Goal: Task Accomplishment & Management: Manage account settings

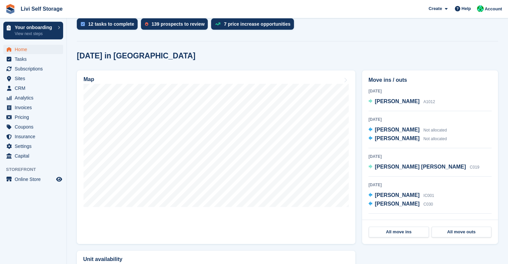
click at [443, 106] on div "Today Fiona Gemmell A1012" at bounding box center [429, 99] width 123 height 24
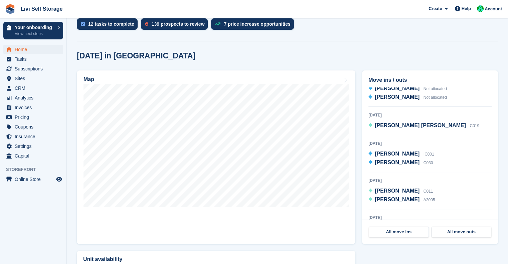
scroll to position [43, 0]
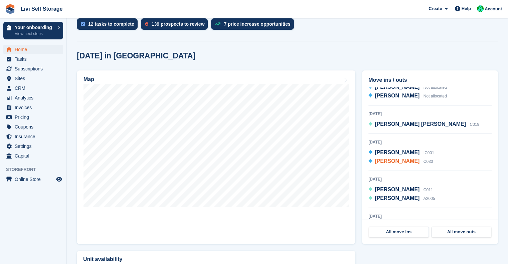
click at [405, 164] on span "David McMeekin" at bounding box center [397, 161] width 45 height 6
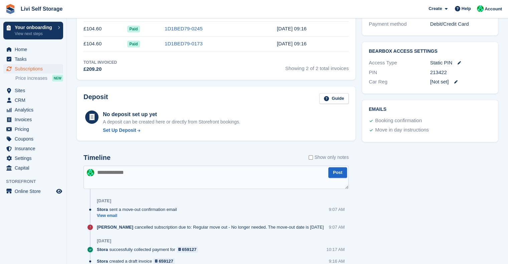
scroll to position [252, 0]
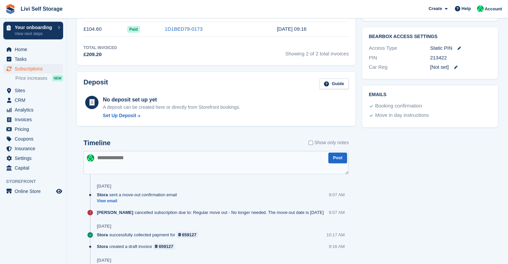
click at [175, 159] on textarea at bounding box center [215, 162] width 265 height 23
click at [151, 159] on textarea at bounding box center [215, 162] width 265 height 23
paste textarea "**********"
type textarea "**********"
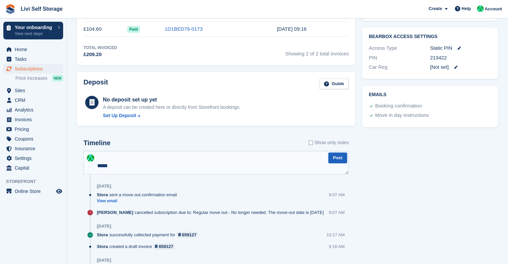
click at [344, 160] on button "Post" at bounding box center [337, 158] width 19 height 11
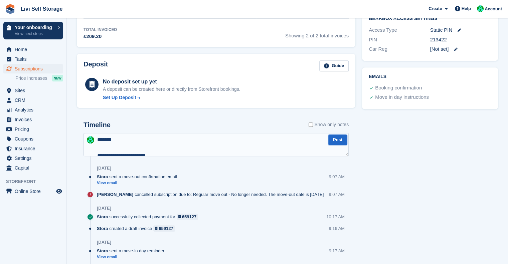
scroll to position [271, 0]
click at [154, 146] on textarea "**********" at bounding box center [215, 144] width 265 height 23
paste textarea "**********"
type textarea "**********"
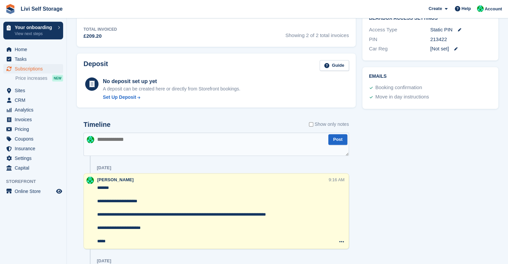
click at [388, 149] on div "Tasks 0 Add No tasks related to Subscription #92878 Booking Customer David McMe…" at bounding box center [430, 106] width 143 height 660
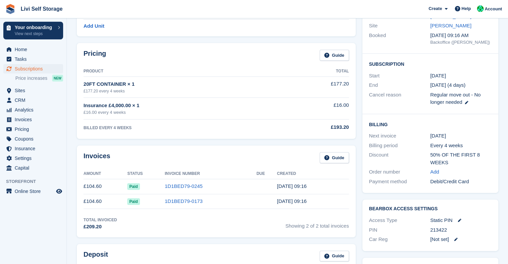
scroll to position [0, 0]
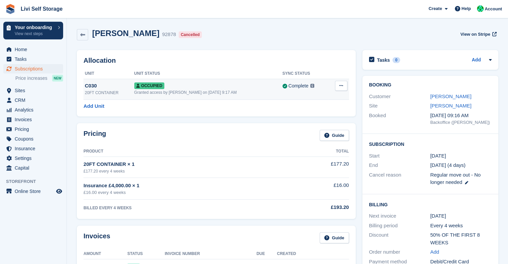
click at [342, 88] on button at bounding box center [341, 86] width 12 height 10
click at [320, 116] on p "Deallocate" at bounding box center [315, 113] width 58 height 9
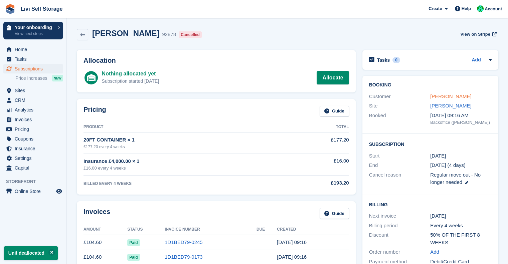
click at [441, 97] on link "David McMeekin" at bounding box center [450, 96] width 41 height 6
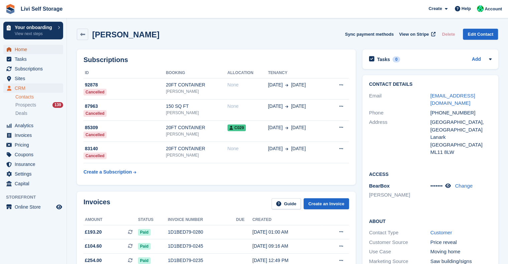
click at [25, 48] on span "Home" at bounding box center [35, 49] width 40 height 9
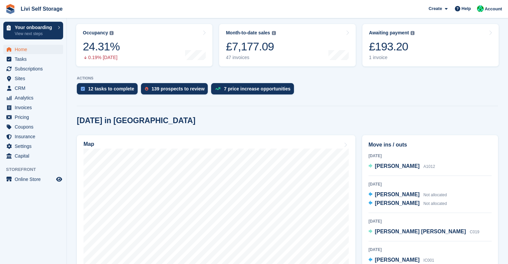
scroll to position [105, 0]
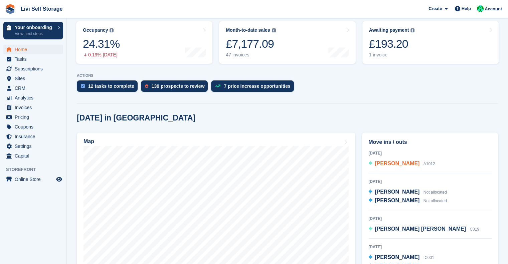
click at [392, 165] on span "[PERSON_NAME]" at bounding box center [397, 164] width 45 height 6
click at [401, 163] on span "[PERSON_NAME]" at bounding box center [397, 164] width 45 height 6
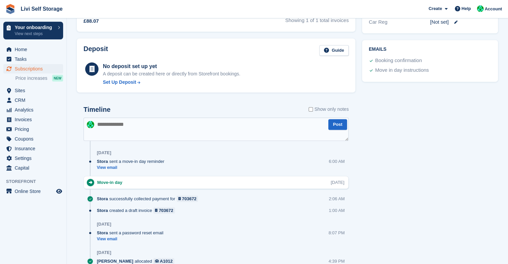
scroll to position [280, 0]
click at [106, 168] on link "View email" at bounding box center [132, 168] width 71 height 6
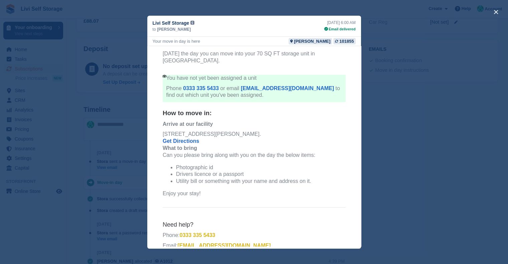
scroll to position [69, 0]
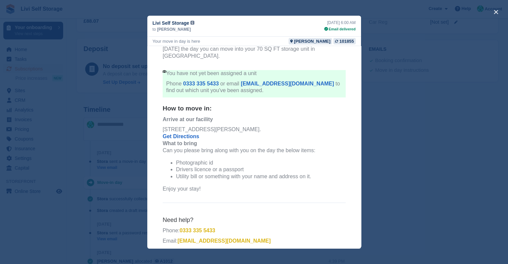
click at [463, 134] on div "close" at bounding box center [254, 132] width 508 height 264
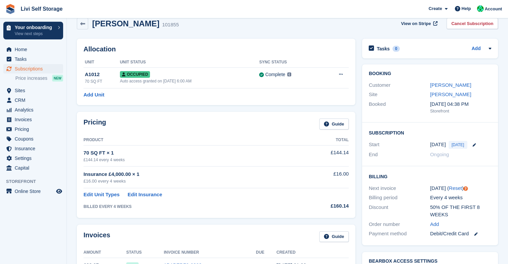
scroll to position [10, 0]
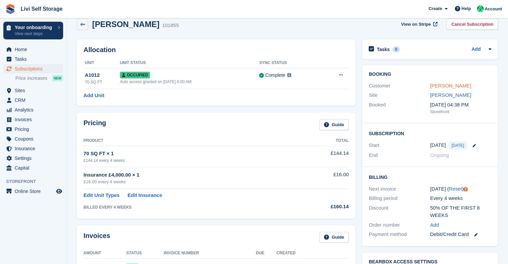
click at [438, 85] on link "[PERSON_NAME]" at bounding box center [450, 86] width 41 height 6
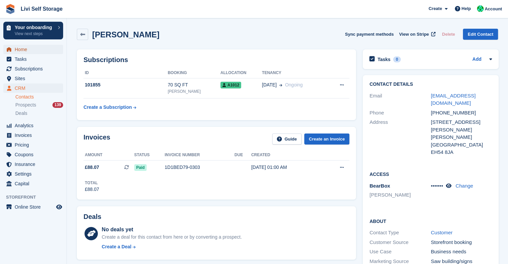
click at [28, 53] on span "Home" at bounding box center [35, 49] width 40 height 9
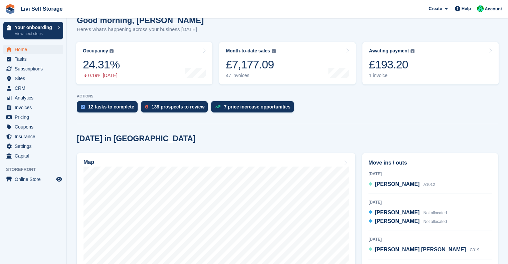
scroll to position [77, 0]
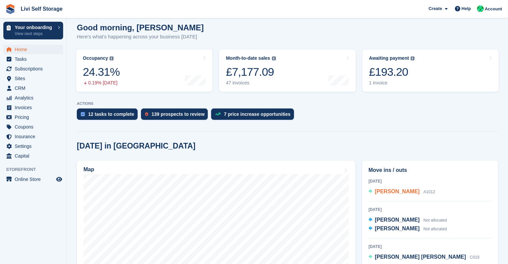
click at [395, 196] on div "Fiona Gemmell A1012" at bounding box center [405, 192] width 60 height 9
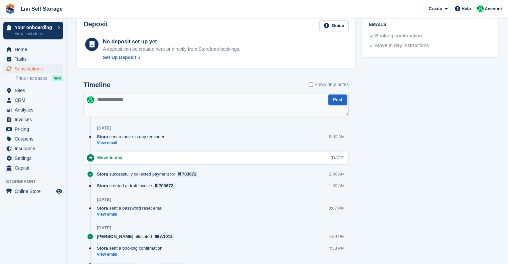
scroll to position [331, 0]
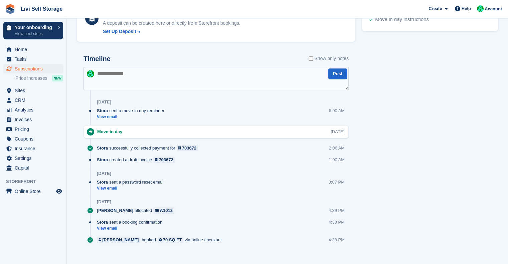
click at [136, 72] on textarea at bounding box center [215, 78] width 265 height 23
paste textarea "**********"
type textarea "**********"
click at [336, 77] on button "Post" at bounding box center [337, 73] width 19 height 11
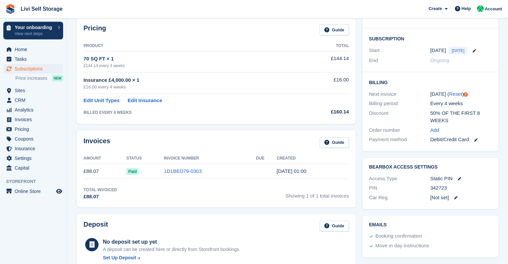
scroll to position [0, 0]
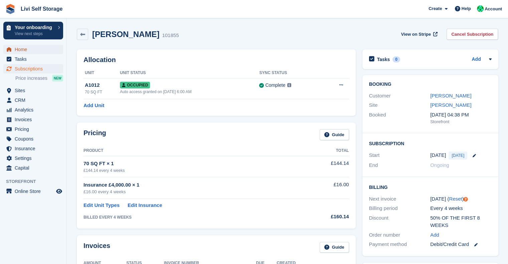
click at [31, 51] on span "Home" at bounding box center [35, 49] width 40 height 9
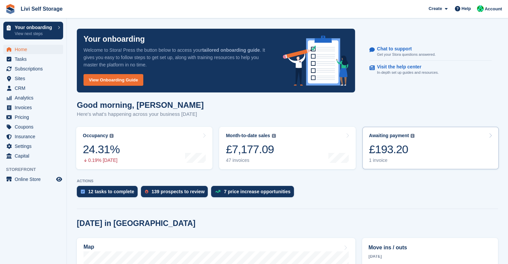
click at [387, 150] on div "£193.20" at bounding box center [392, 150] width 46 height 14
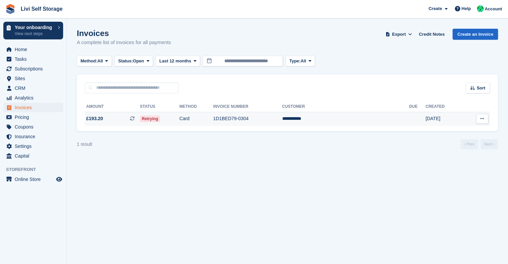
click at [346, 120] on td "**********" at bounding box center [345, 119] width 127 height 14
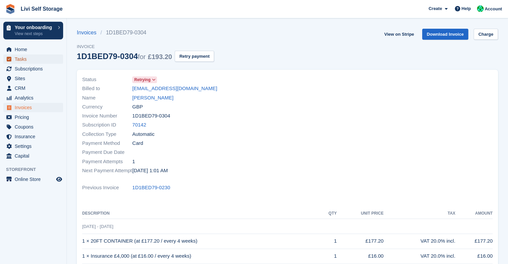
click at [20, 58] on span "Tasks" at bounding box center [35, 58] width 40 height 9
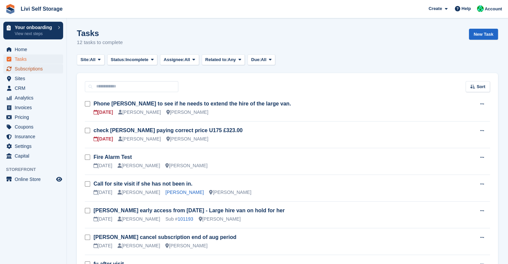
click at [26, 66] on span "Subscriptions" at bounding box center [35, 68] width 40 height 9
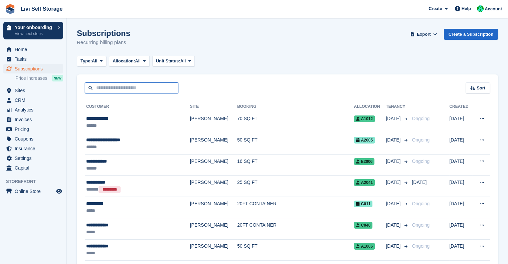
click at [144, 91] on input "text" at bounding box center [131, 87] width 93 height 11
type input "******"
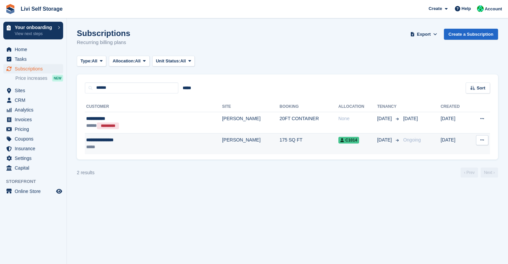
click at [222, 141] on td "[PERSON_NAME]" at bounding box center [250, 143] width 57 height 21
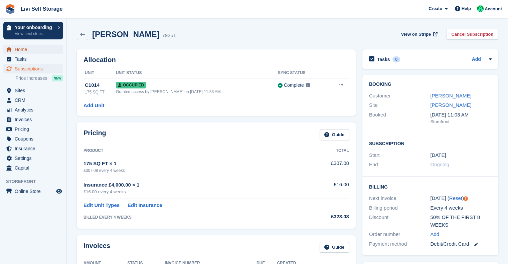
click at [14, 50] on link "Home" at bounding box center [33, 49] width 60 height 9
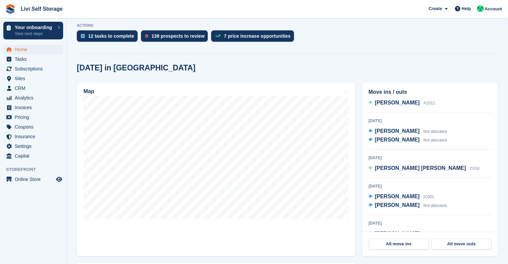
scroll to position [13, 0]
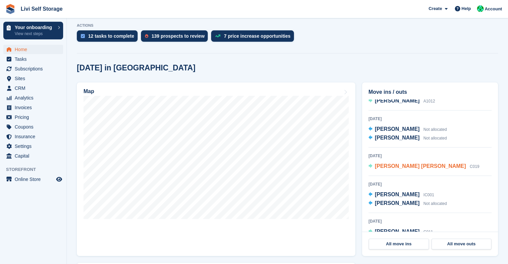
click at [385, 167] on span "[PERSON_NAME] [PERSON_NAME]" at bounding box center [420, 166] width 91 height 6
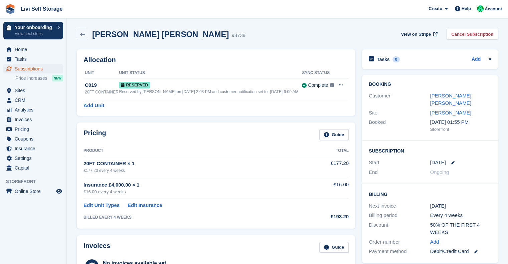
click at [24, 67] on span "Subscriptions" at bounding box center [35, 68] width 40 height 9
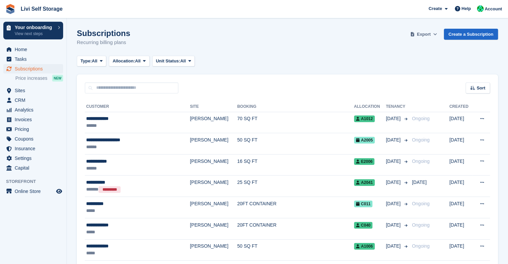
click at [422, 31] on span "Export" at bounding box center [424, 34] width 14 height 7
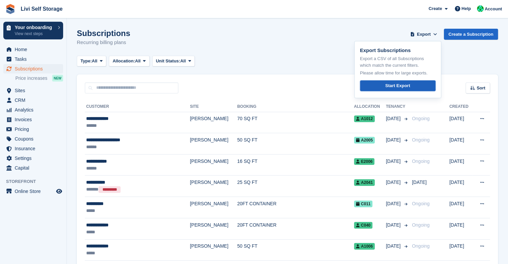
click at [394, 86] on div "Start Export" at bounding box center [397, 85] width 25 height 7
click at [22, 90] on span "Sites" at bounding box center [35, 90] width 40 height 9
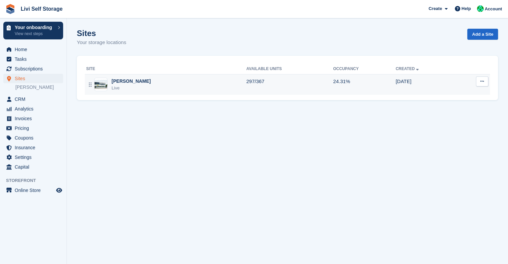
click at [136, 88] on div "Livingston Live" at bounding box center [166, 85] width 160 height 14
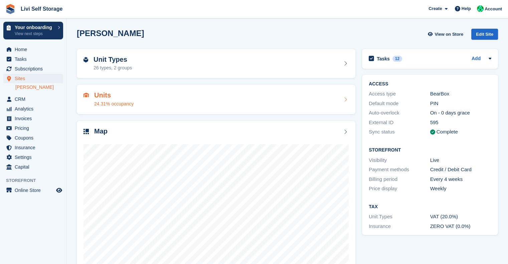
click at [110, 102] on div "24.31% occupancy" at bounding box center [113, 103] width 39 height 7
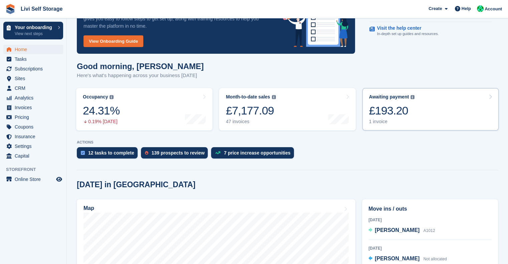
scroll to position [76, 0]
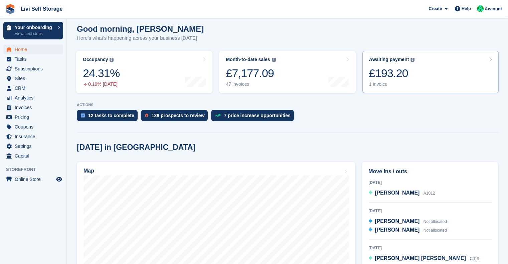
click at [381, 72] on div "£193.20" at bounding box center [392, 73] width 46 height 14
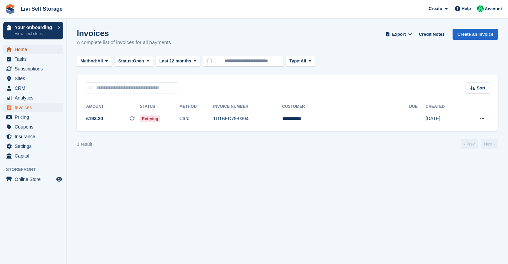
click at [20, 53] on span "Home" at bounding box center [35, 49] width 40 height 9
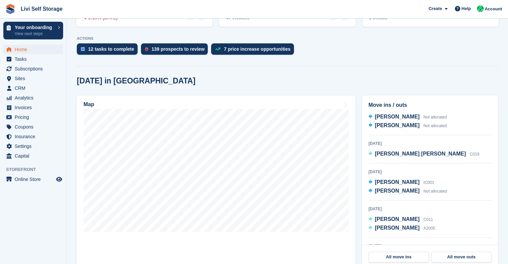
scroll to position [32, 0]
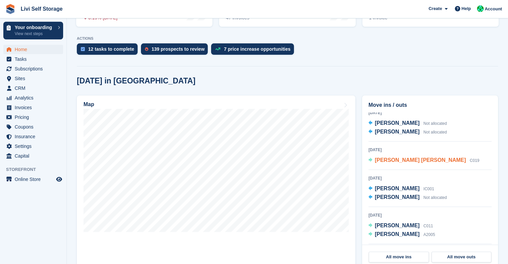
click at [390, 161] on span "[PERSON_NAME] [PERSON_NAME]" at bounding box center [420, 160] width 91 height 6
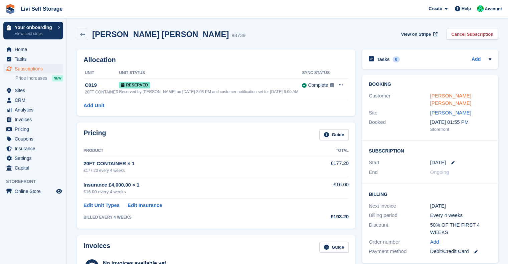
click at [435, 95] on link "Connor Muir" at bounding box center [450, 99] width 41 height 13
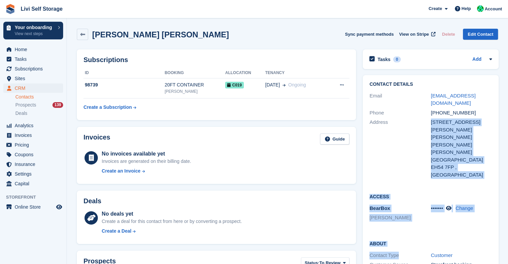
drag, startPoint x: 411, startPoint y: 228, endPoint x: 426, endPoint y: 121, distance: 107.9
click at [426, 121] on div "Contact Details Email csjmuir@outlook.com Phone +447568579593 Address 23 Tulloc…" at bounding box center [431, 225] width 136 height 301
click at [406, 122] on div "Address" at bounding box center [399, 149] width 61 height 60
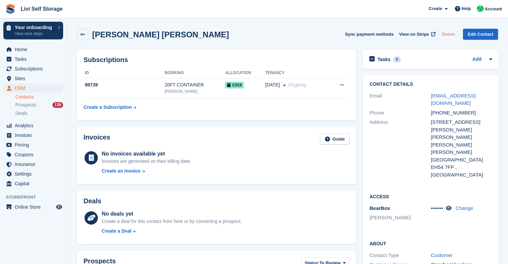
click at [296, 43] on div "Connor Muir Sync payment methods View on Stripe Delete Edit Contact" at bounding box center [287, 35] width 428 height 21
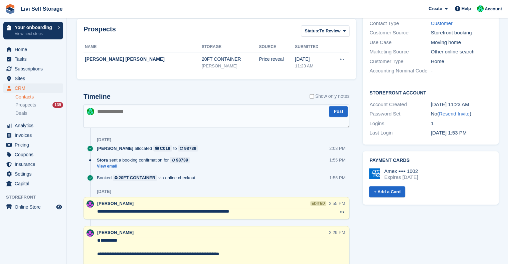
scroll to position [233, 0]
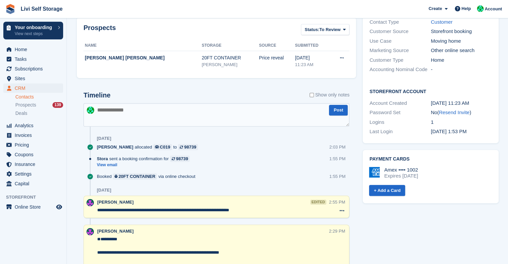
click at [163, 106] on textarea at bounding box center [216, 114] width 266 height 23
paste textarea "**********"
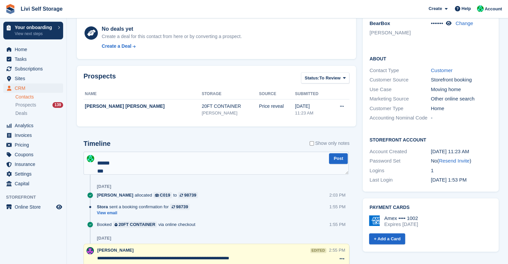
scroll to position [186, 0]
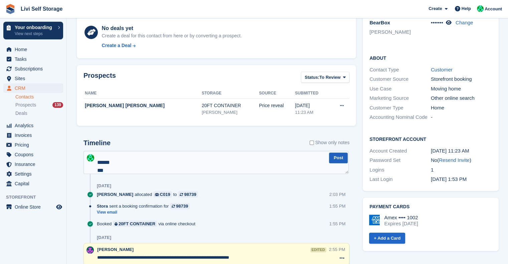
type textarea "**********"
click at [341, 157] on button "Post" at bounding box center [338, 158] width 19 height 11
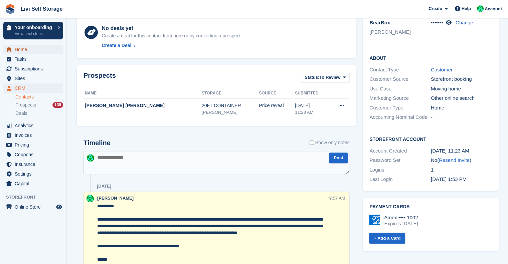
click at [22, 54] on span "Home" at bounding box center [35, 49] width 40 height 9
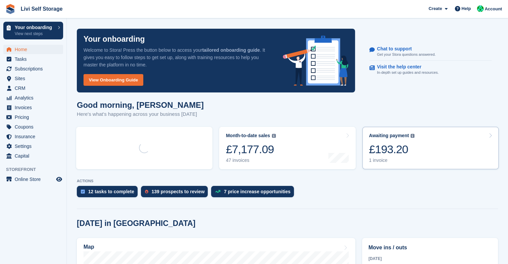
click at [391, 152] on div "£193.20" at bounding box center [392, 150] width 46 height 14
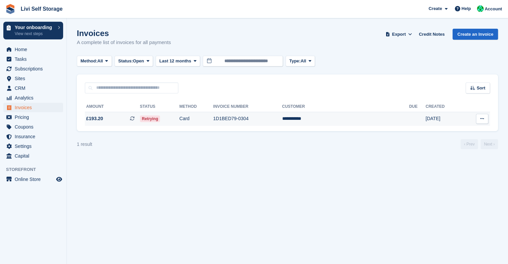
click at [344, 121] on td "**********" at bounding box center [345, 119] width 127 height 14
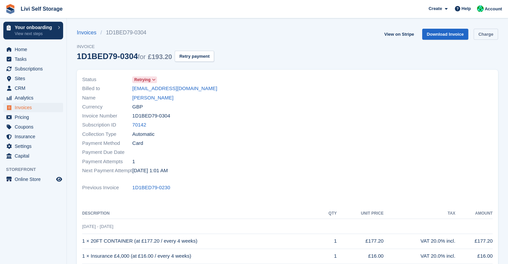
click at [487, 33] on link "Charge" at bounding box center [485, 34] width 24 height 11
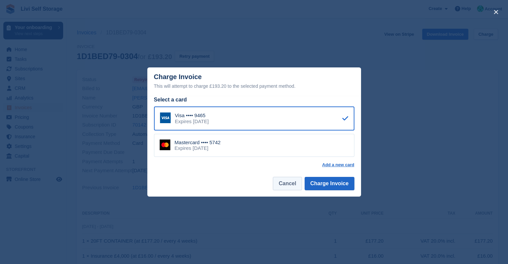
click at [291, 187] on button "Cancel" at bounding box center [287, 183] width 29 height 13
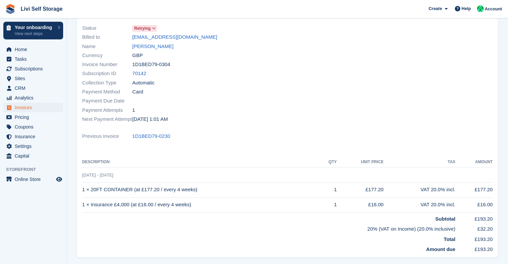
scroll to position [29, 0]
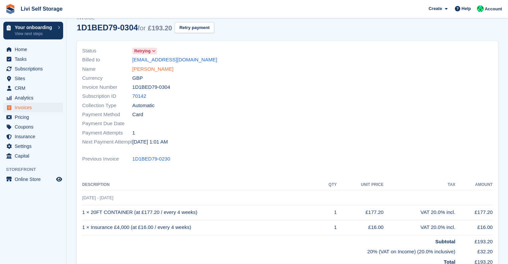
click at [154, 71] on link "[PERSON_NAME]" at bounding box center [152, 69] width 41 height 8
